Goal: Task Accomplishment & Management: Complete application form

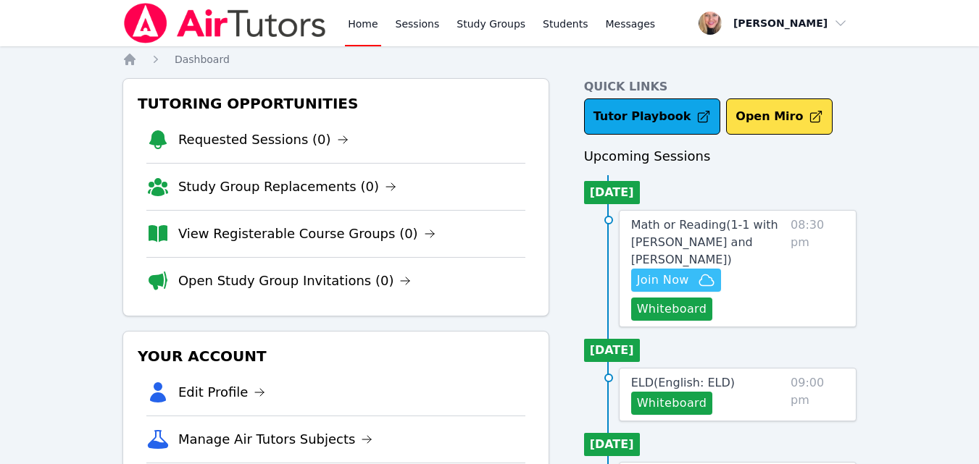
click at [665, 272] on span "Join Now" at bounding box center [663, 280] width 52 height 17
click at [493, 26] on link "Study Groups" at bounding box center [491, 23] width 75 height 46
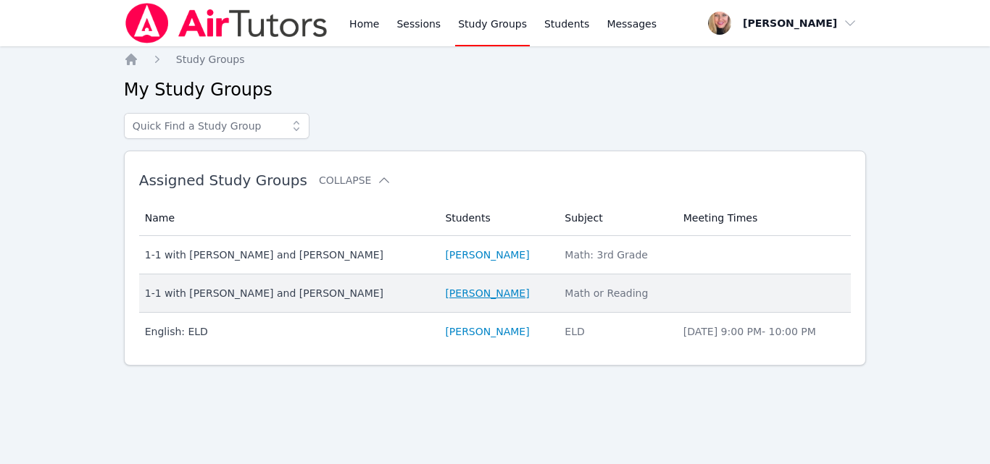
click at [445, 293] on link "[PERSON_NAME]" at bounding box center [487, 293] width 84 height 14
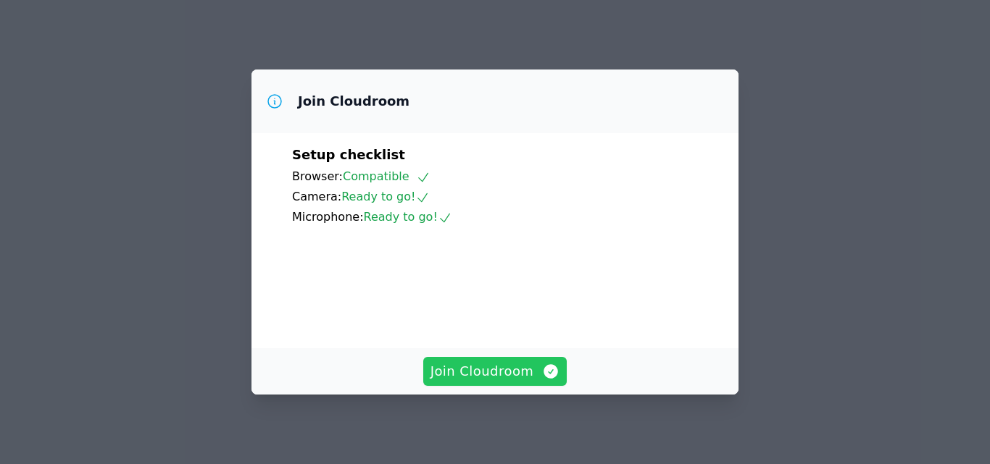
click at [493, 374] on span "Join Cloudroom" at bounding box center [495, 372] width 130 height 20
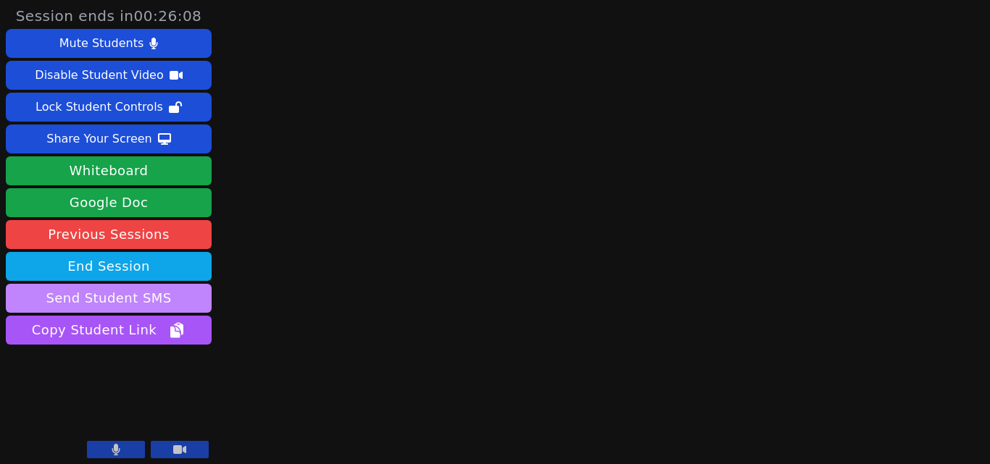
click at [123, 304] on button "Send Student SMS" at bounding box center [109, 298] width 206 height 29
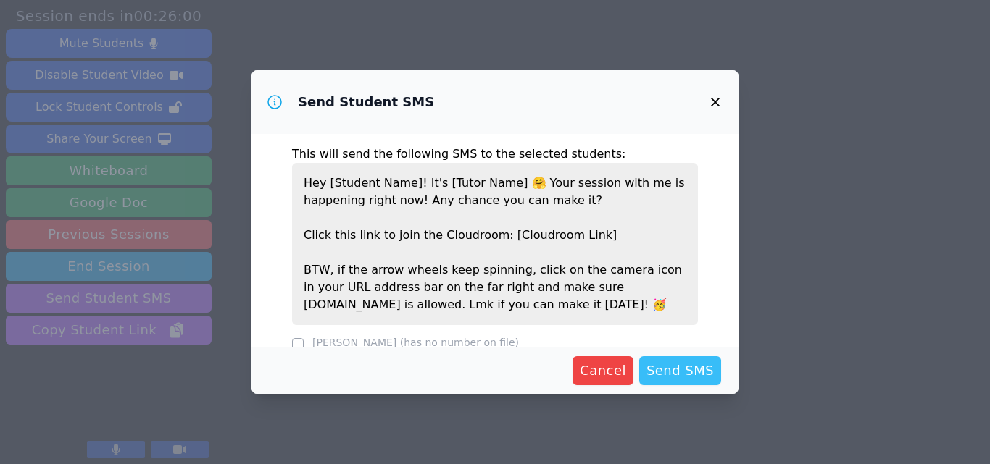
click at [705, 377] on span "Send SMS" at bounding box center [679, 371] width 67 height 20
click at [685, 370] on span "Send SMS" at bounding box center [679, 371] width 67 height 20
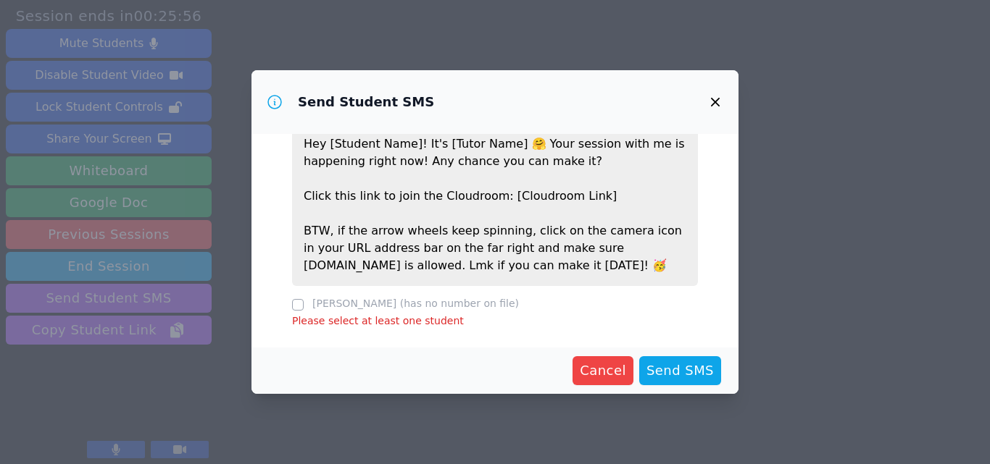
scroll to position [40, 0]
click at [712, 107] on icon "button" at bounding box center [715, 101] width 17 height 17
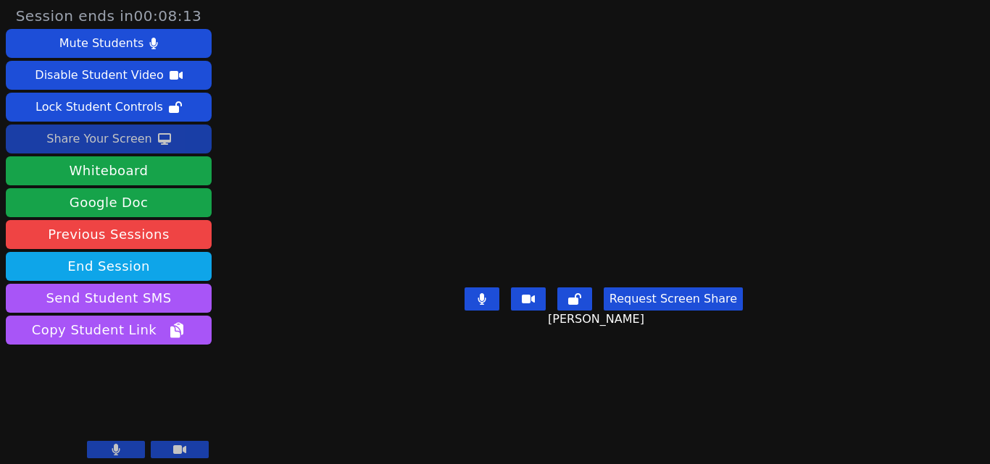
click at [141, 141] on div "Share Your Screen" at bounding box center [99, 139] width 106 height 23
click at [158, 144] on icon at bounding box center [164, 139] width 13 height 12
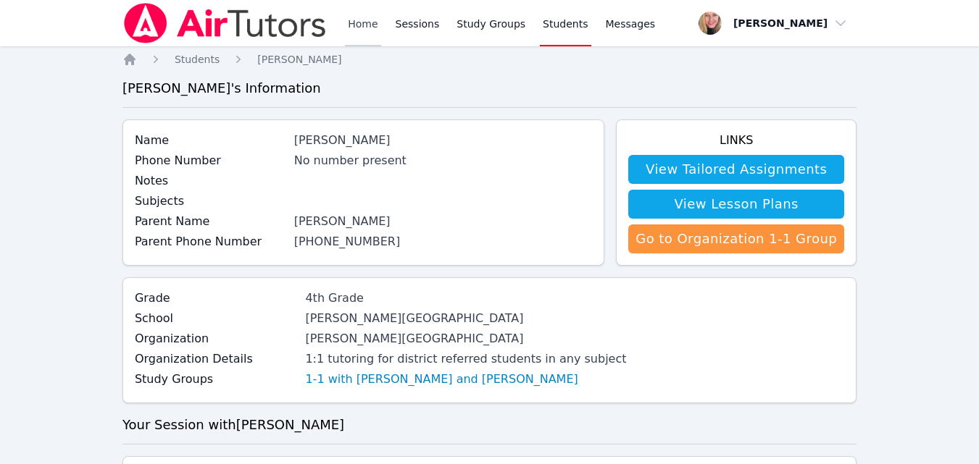
click at [345, 19] on link "Home" at bounding box center [363, 23] width 36 height 46
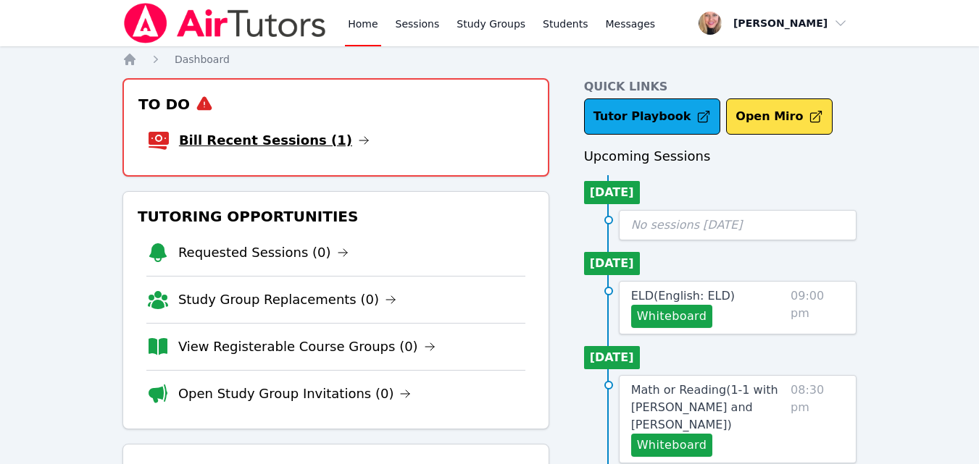
click at [299, 147] on link "Bill Recent Sessions (1)" at bounding box center [274, 140] width 191 height 20
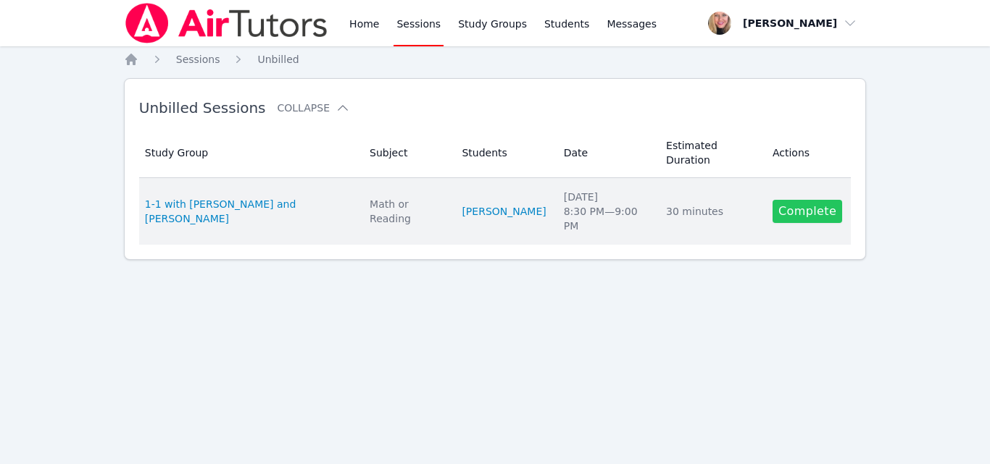
click at [780, 200] on link "Complete" at bounding box center [807, 211] width 70 height 23
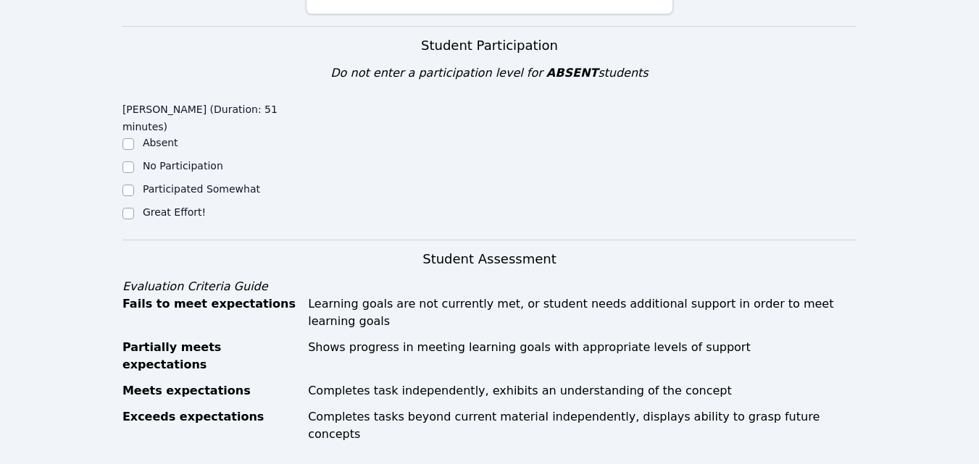
scroll to position [435, 0]
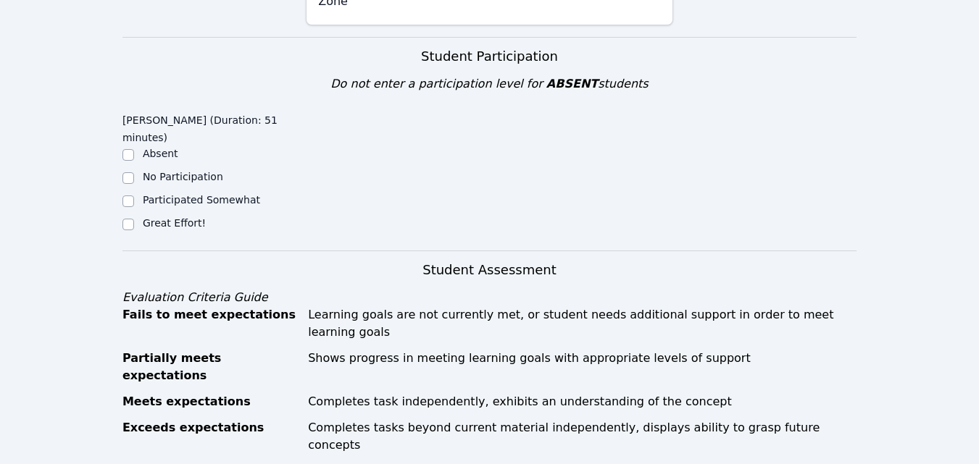
click at [170, 217] on label "Great Effort!" at bounding box center [174, 223] width 63 height 12
click at [134, 219] on input "Great Effort!" at bounding box center [128, 225] width 12 height 12
checkbox input "true"
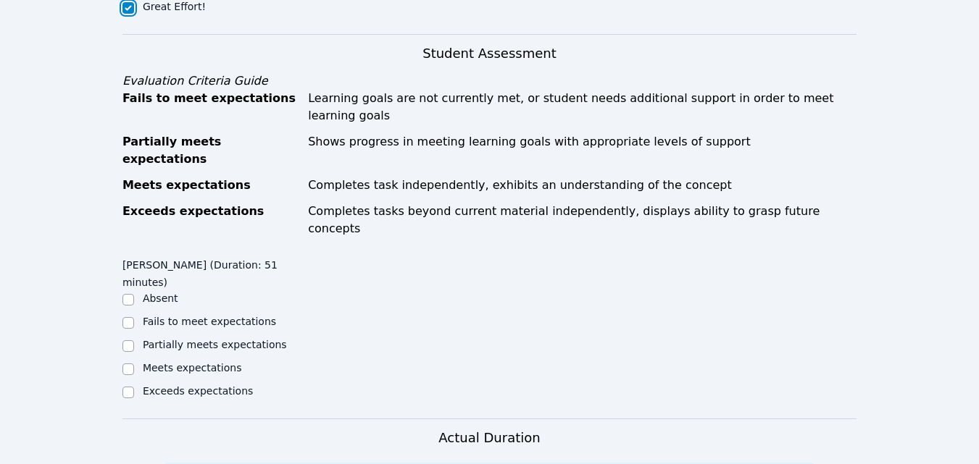
scroll to position [652, 0]
click at [241, 338] on label "Partially meets expectations" at bounding box center [215, 344] width 144 height 12
click at [134, 340] on input "Partially meets expectations" at bounding box center [128, 346] width 12 height 12
checkbox input "true"
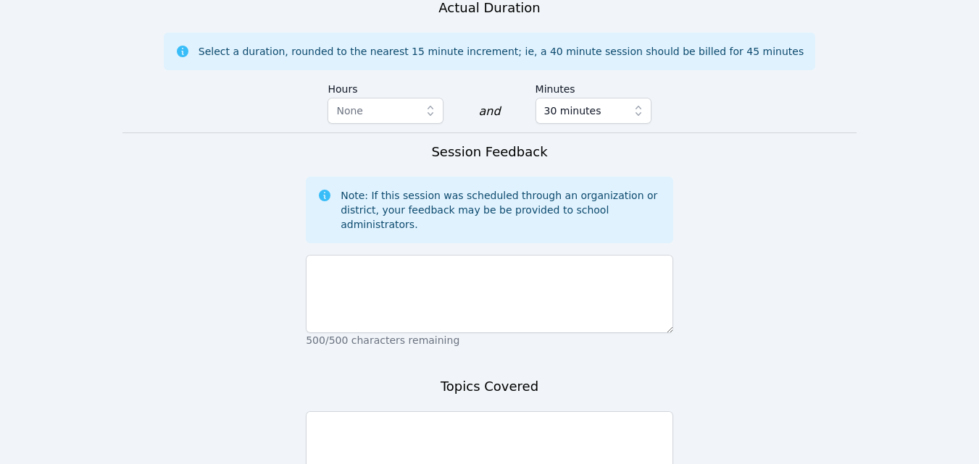
scroll to position [1087, 0]
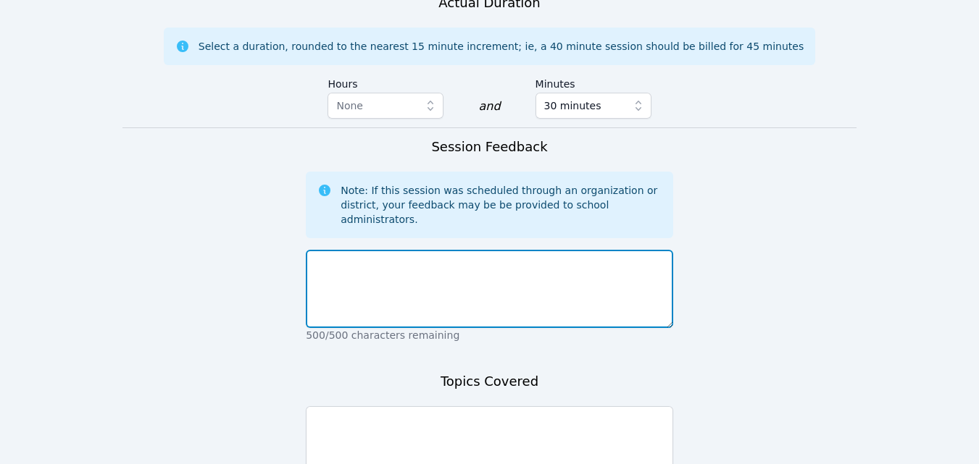
click at [404, 250] on textarea at bounding box center [489, 289] width 367 height 78
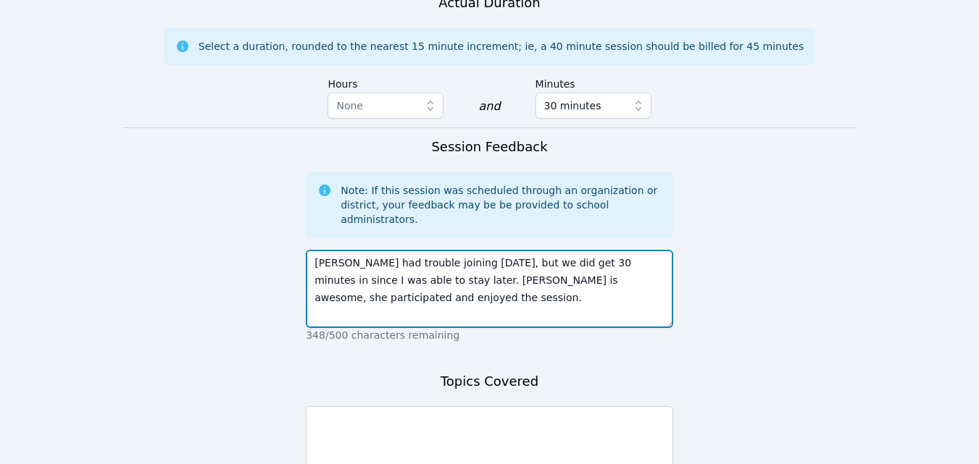
type textarea "Ella had trouble joining today, but we did get 30 minutes in since I was able t…"
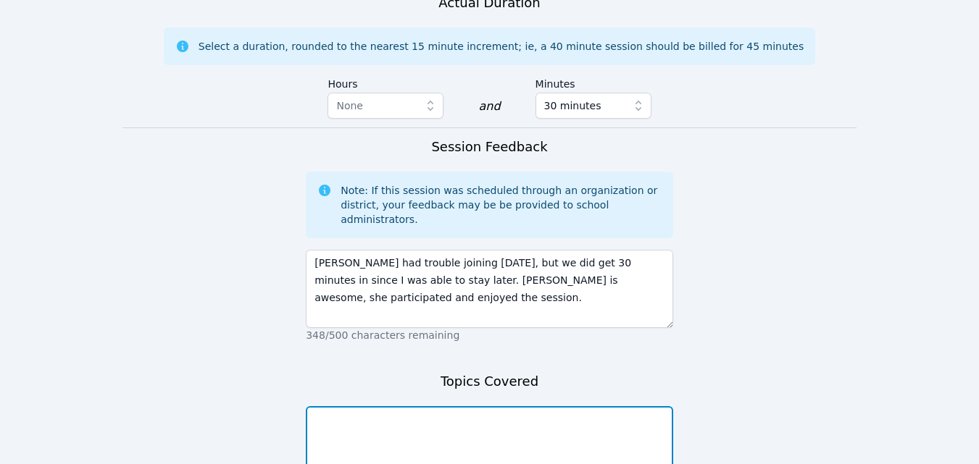
click at [375, 407] on textarea at bounding box center [489, 446] width 367 height 78
click at [346, 407] on textarea "Intros. homework-eq. fractions." at bounding box center [489, 446] width 367 height 78
type textarea "Intros. and homework-eq. fractions."
